Goal: Task Accomplishment & Management: Manage account settings

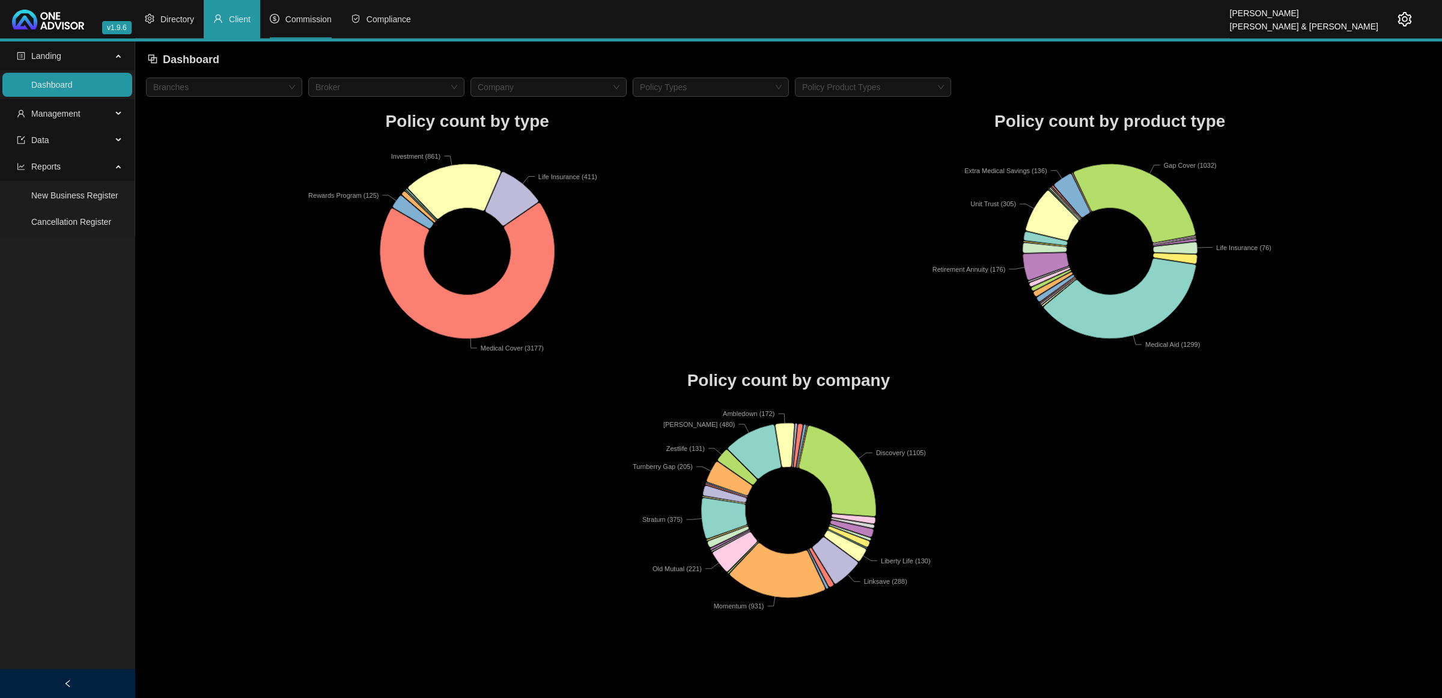
click at [288, 13] on li "Commission" at bounding box center [300, 19] width 81 height 38
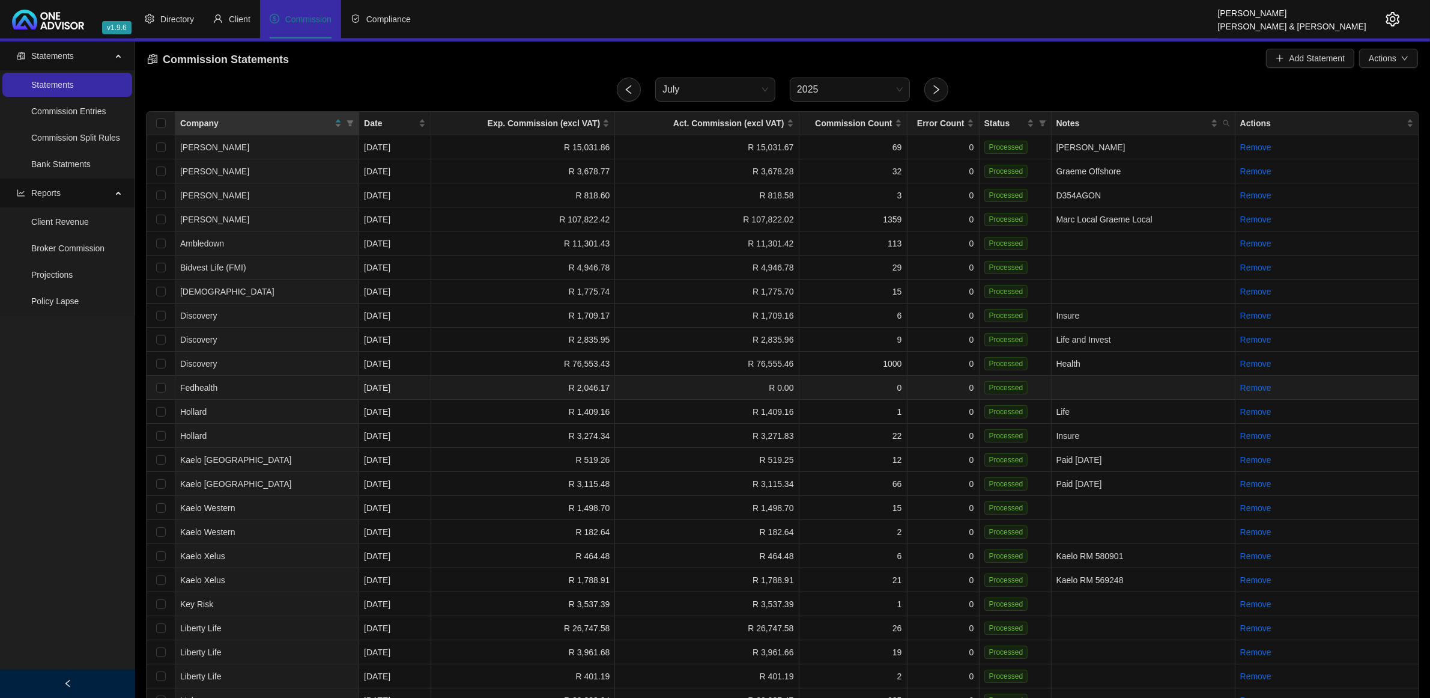
click at [264, 389] on td "Fedhealth" at bounding box center [267, 387] width 184 height 24
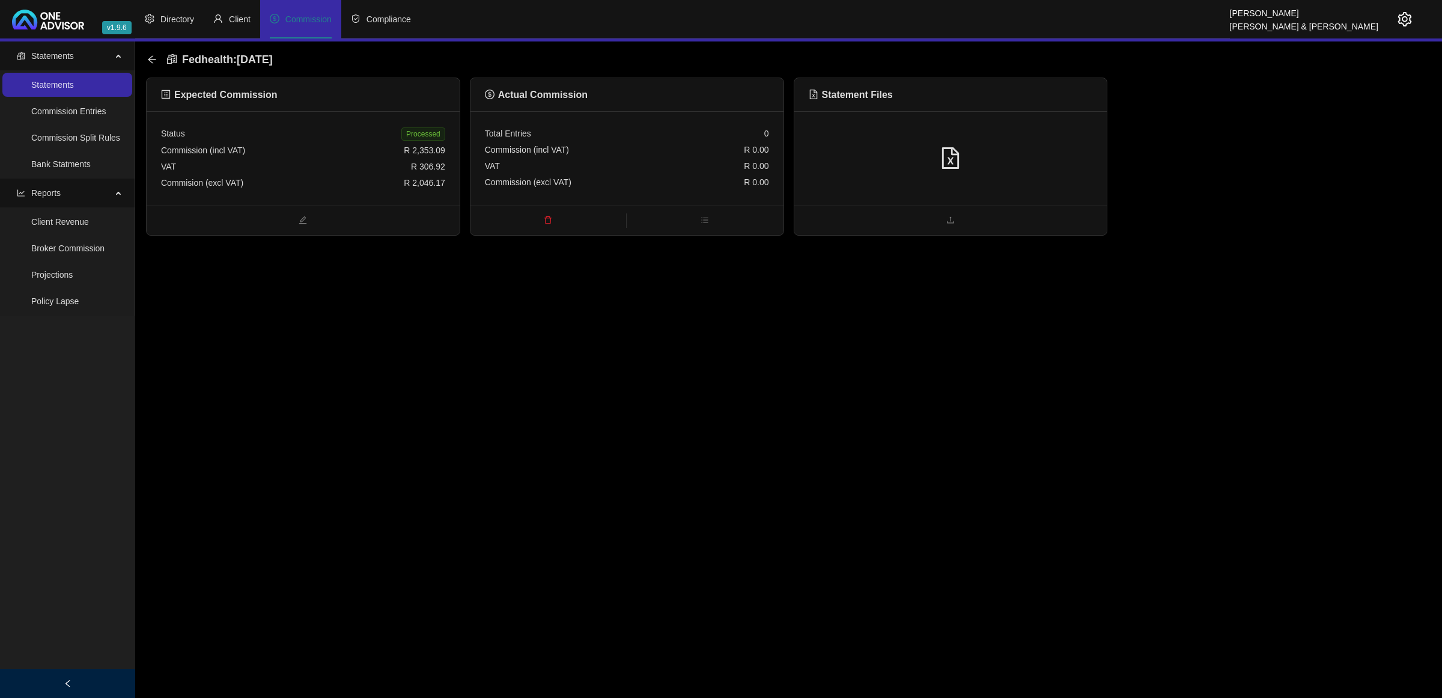
click at [1037, 147] on div at bounding box center [951, 158] width 284 height 23
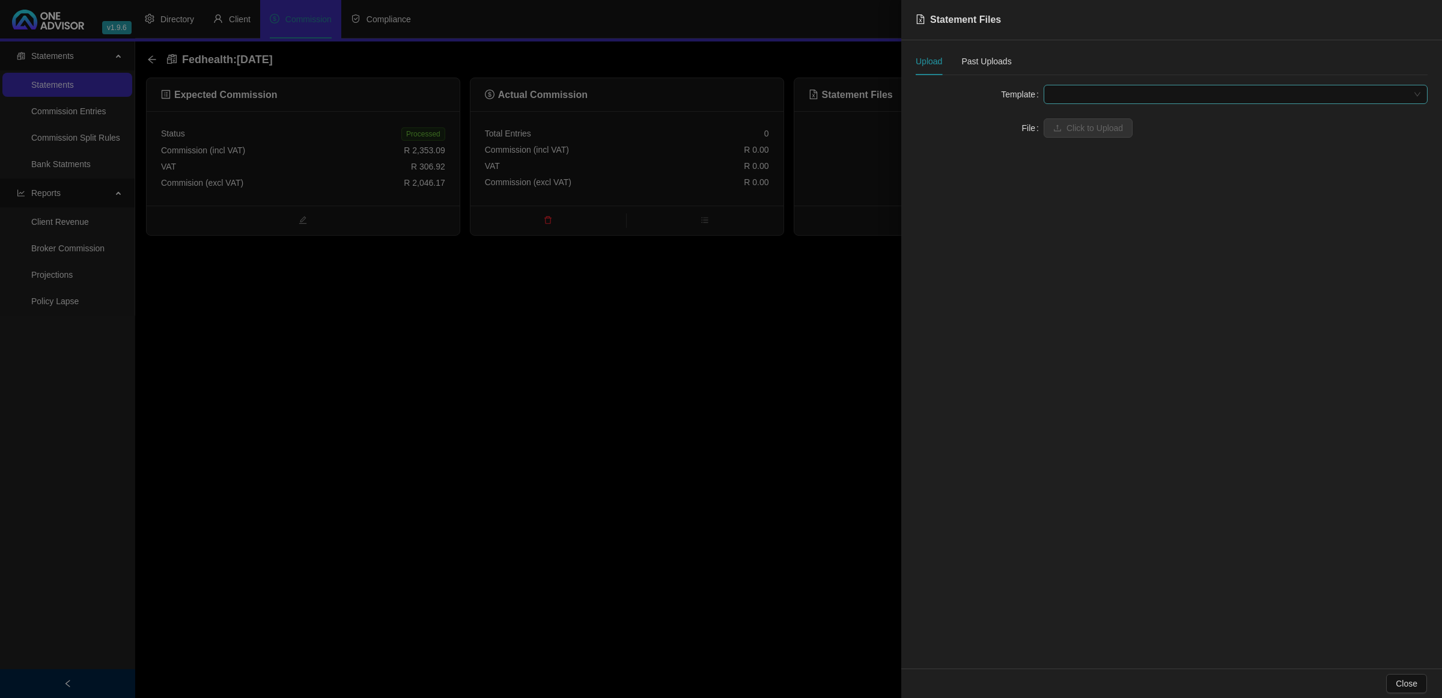
click at [1071, 97] on span at bounding box center [1235, 94] width 369 height 18
click at [1062, 121] on div "Fedhealth" at bounding box center [1235, 118] width 365 height 13
click at [1065, 133] on button "Click to Upload" at bounding box center [1088, 127] width 89 height 19
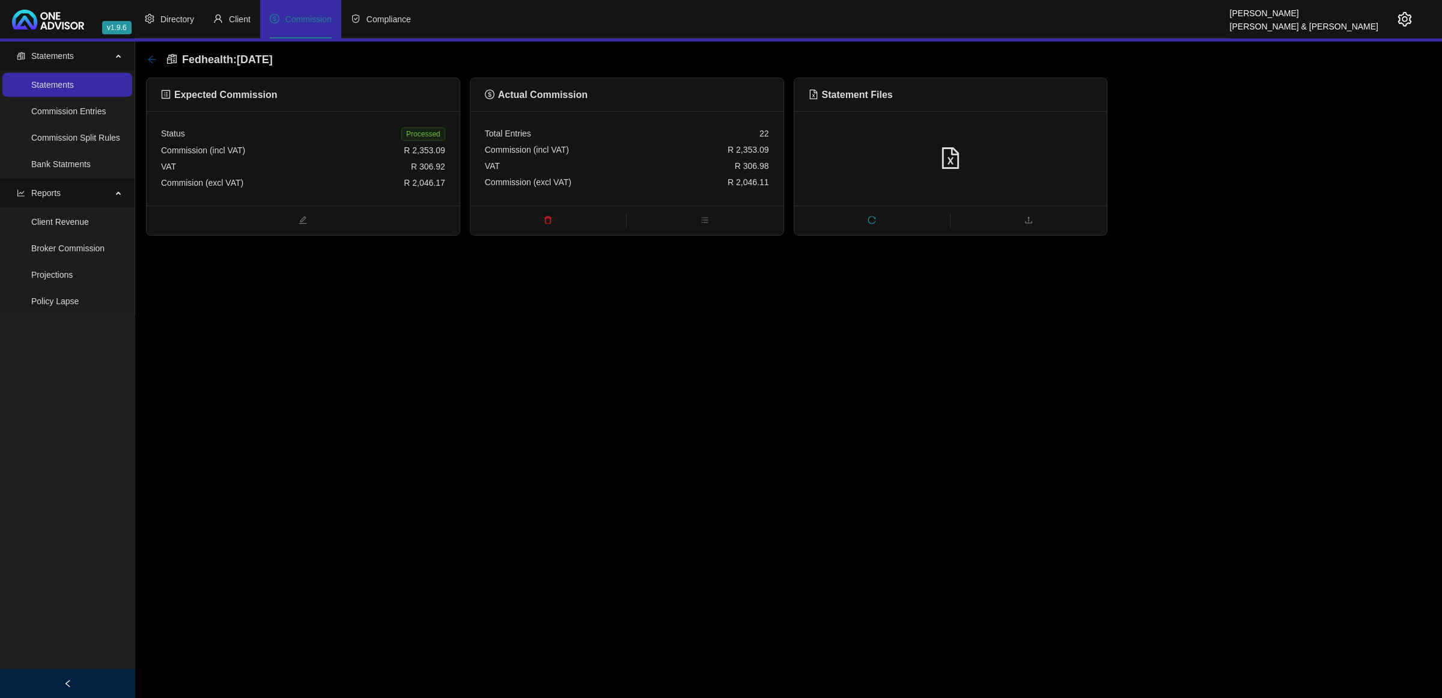
click at [148, 59] on icon "arrow-left" at bounding box center [152, 60] width 10 height 10
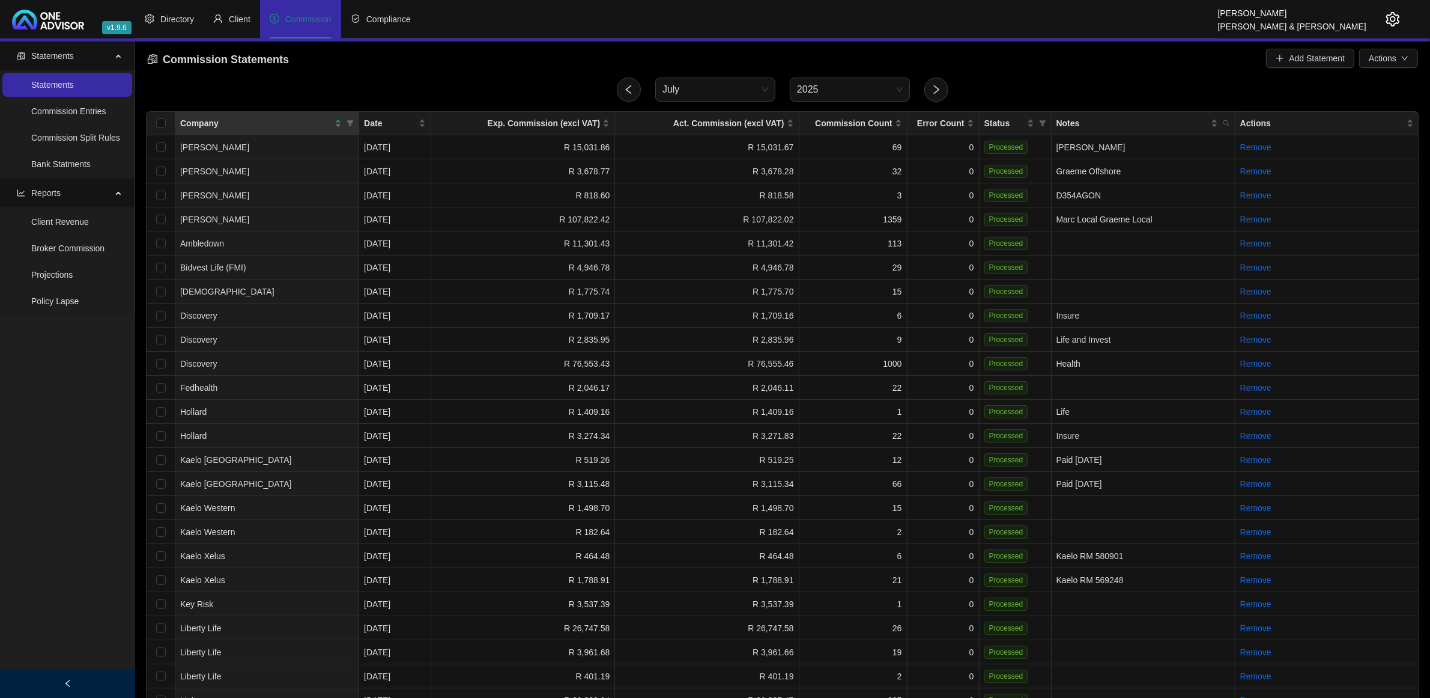
click at [1387, 15] on icon "setting" at bounding box center [1393, 19] width 14 height 14
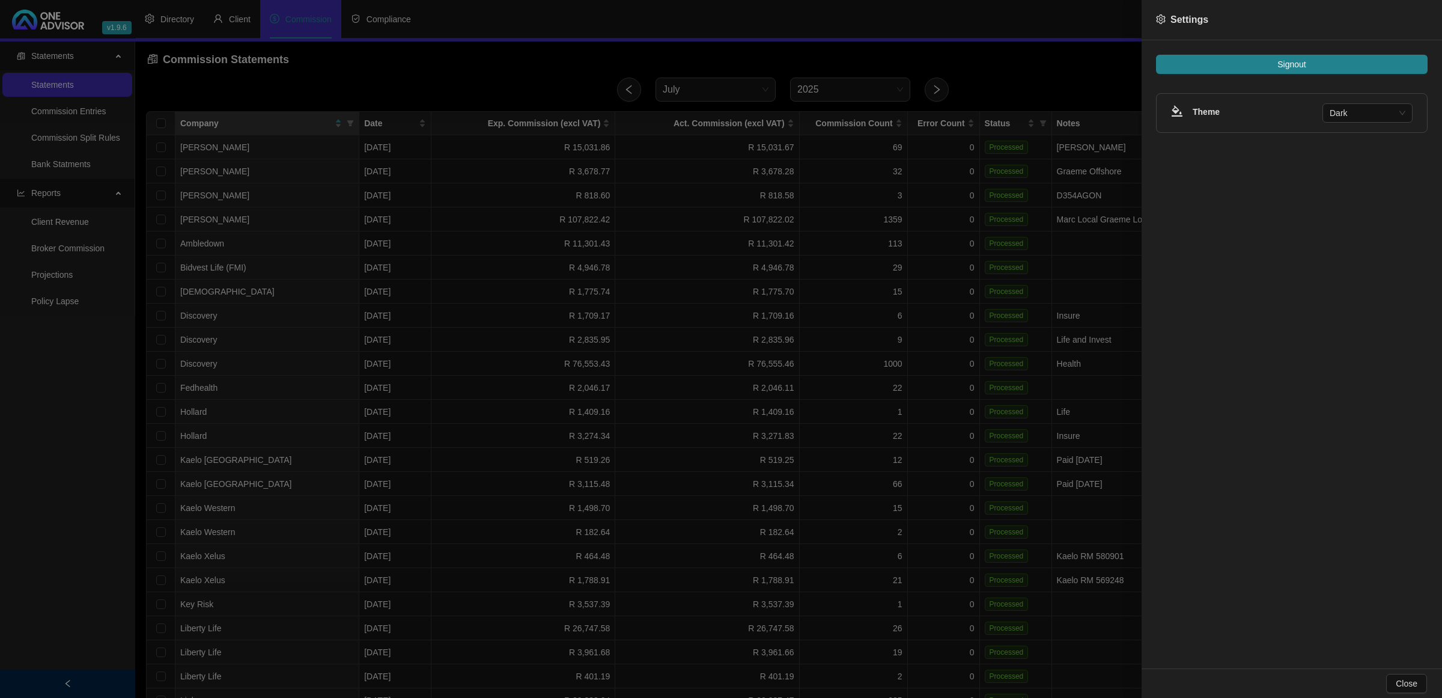
click at [1343, 49] on div "Signout Theme Dark" at bounding box center [1291, 354] width 300 height 628
click at [1345, 63] on button "Signout" at bounding box center [1292, 64] width 272 height 19
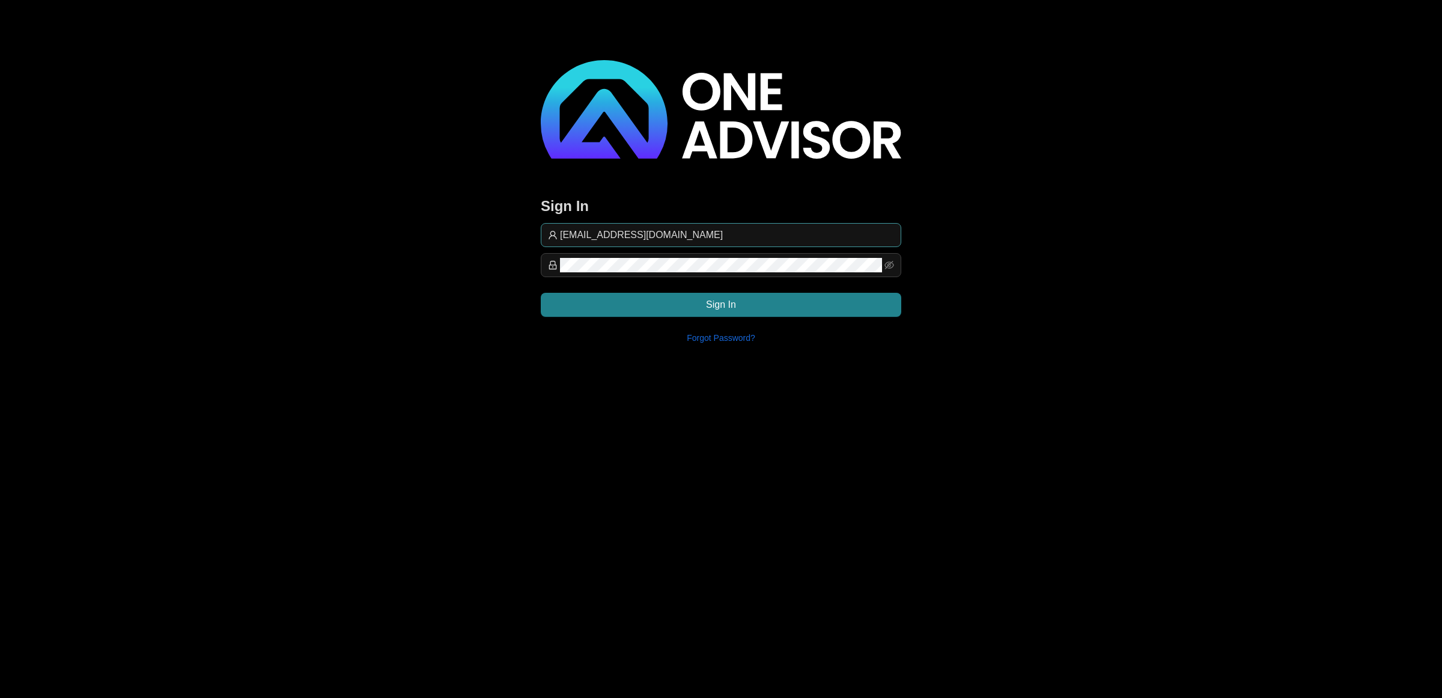
click at [736, 238] on input "[EMAIL_ADDRESS][DOMAIN_NAME]" at bounding box center [727, 235] width 334 height 14
type input "[EMAIL_ADDRESS][DOMAIN_NAME]"
click at [854, 307] on button "Sign In" at bounding box center [721, 305] width 360 height 24
